Goal: Check status: Check status

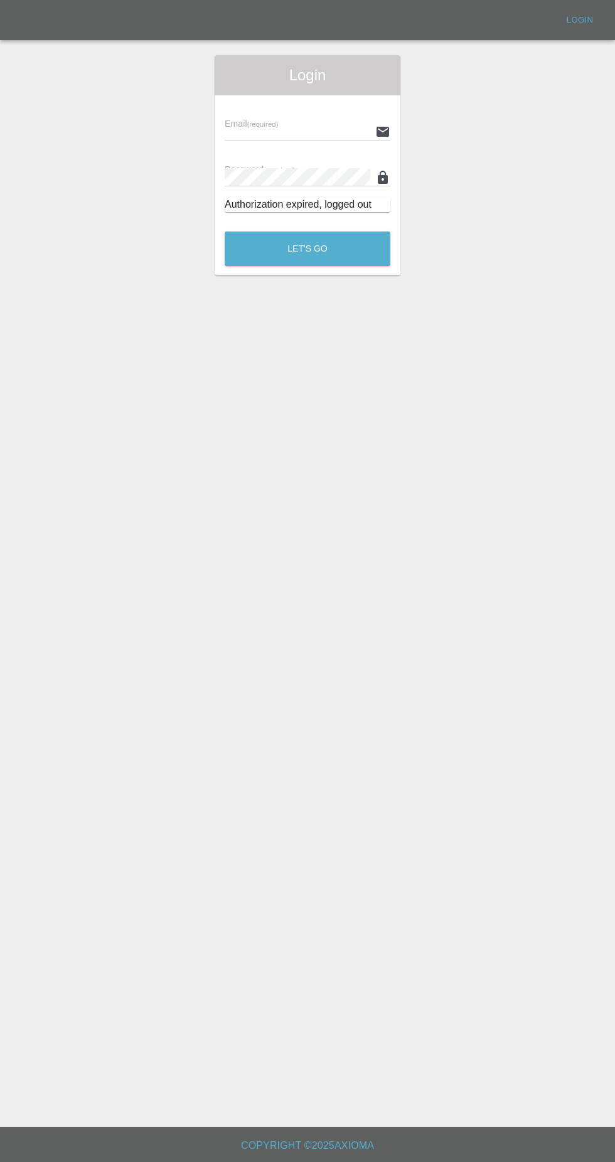
click at [310, 132] on input "text" at bounding box center [298, 131] width 146 height 18
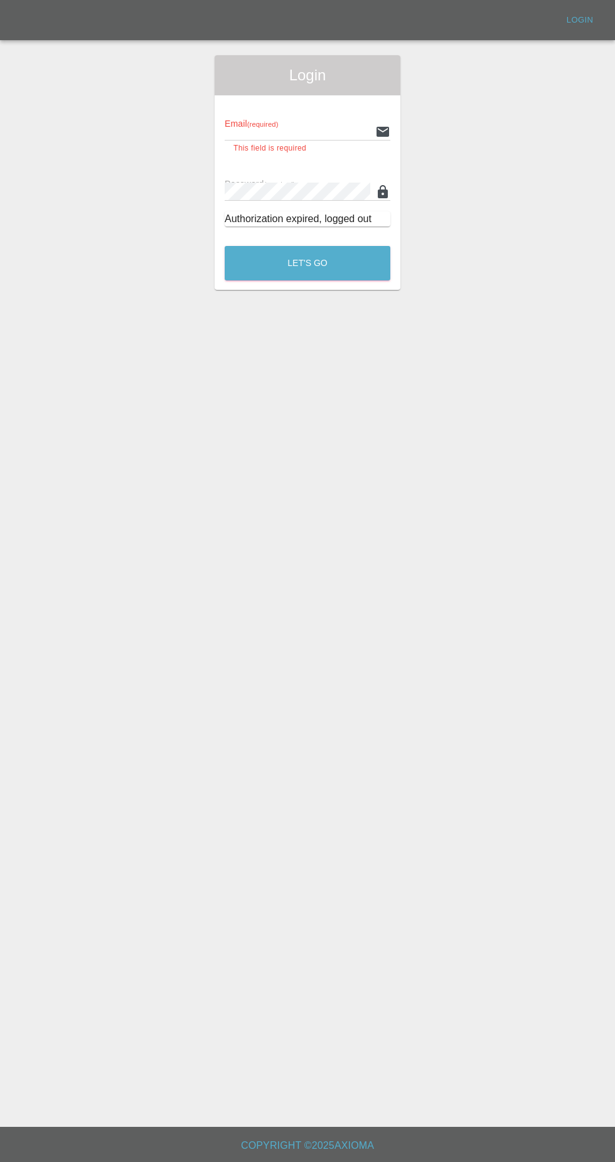
type input "[EMAIL_ADDRESS][DOMAIN_NAME]"
click at [225, 246] on button "Let's Go" at bounding box center [308, 263] width 166 height 35
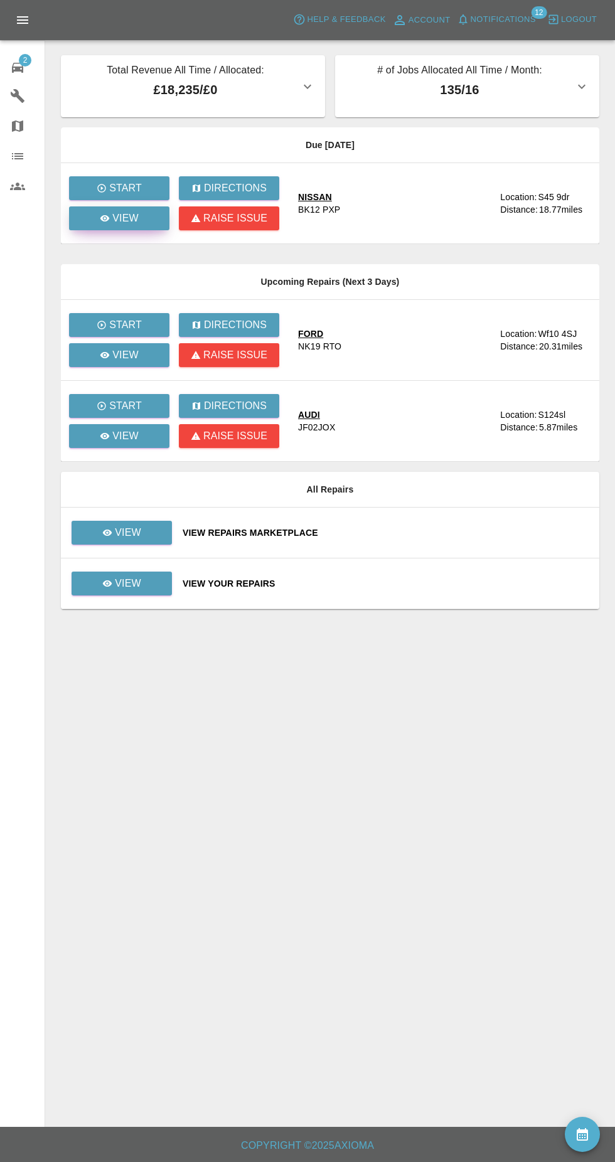
click at [156, 221] on link "View" at bounding box center [119, 218] width 100 height 24
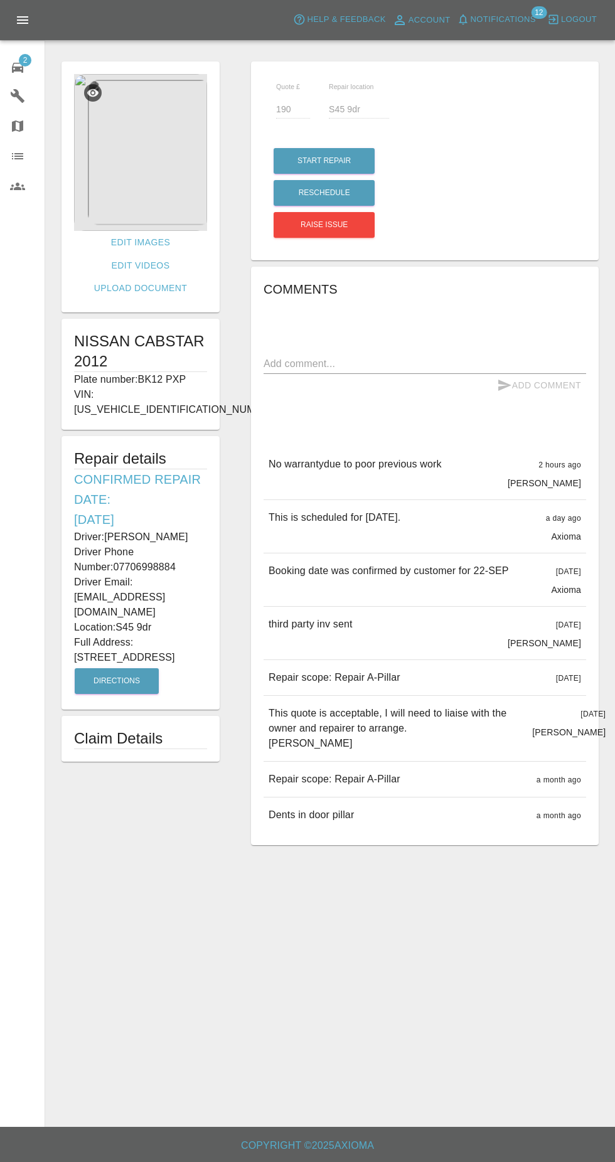
click at [368, 363] on textarea at bounding box center [424, 363] width 322 height 14
type textarea "As below but also due to lots of corrosion"
click at [548, 385] on button "Add Comment" at bounding box center [539, 385] width 94 height 23
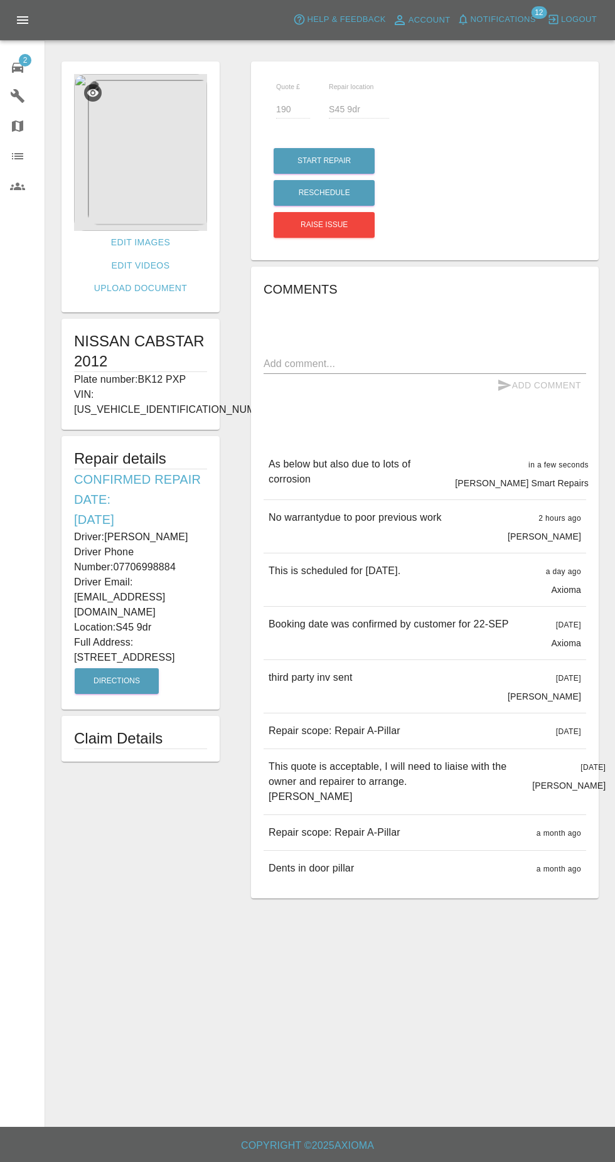
scroll to position [6, 0]
